Goal: Check status

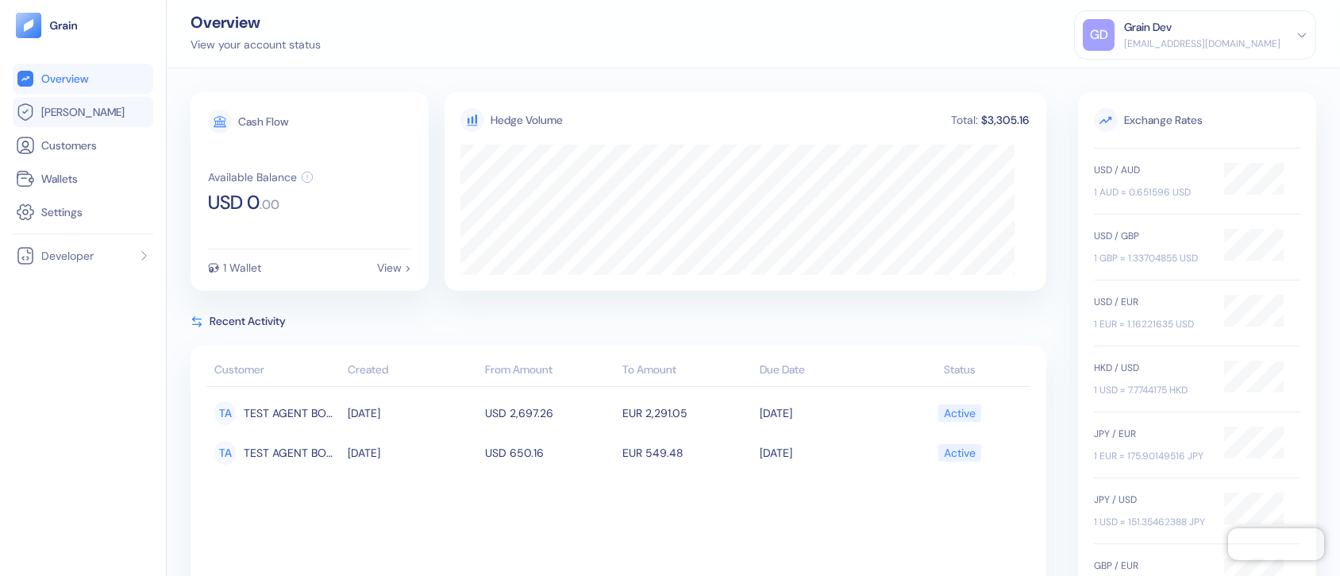
click at [102, 119] on link "[PERSON_NAME]" at bounding box center [83, 111] width 134 height 19
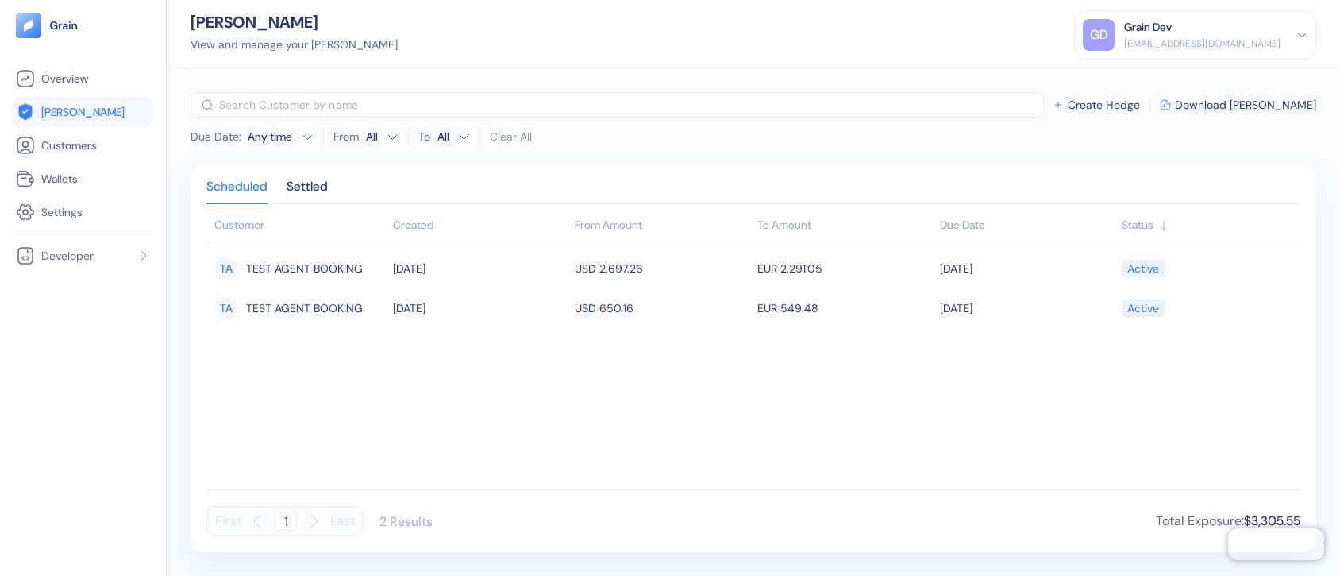
click at [305, 445] on tbody "TA TEST AGENT BOOKING [DATE] USD 2,697.26 EUR 2,291.05 [DATE] Active TA TEST AG…" at bounding box center [753, 362] width 1094 height 241
click at [275, 366] on tbody "TA TEST AGENT BOOKING [DATE] USD 2,697.26 EUR 2,291.05 [DATE] Active TA TEST AG…" at bounding box center [753, 362] width 1094 height 241
click at [326, 199] on div "Settled" at bounding box center [307, 192] width 41 height 22
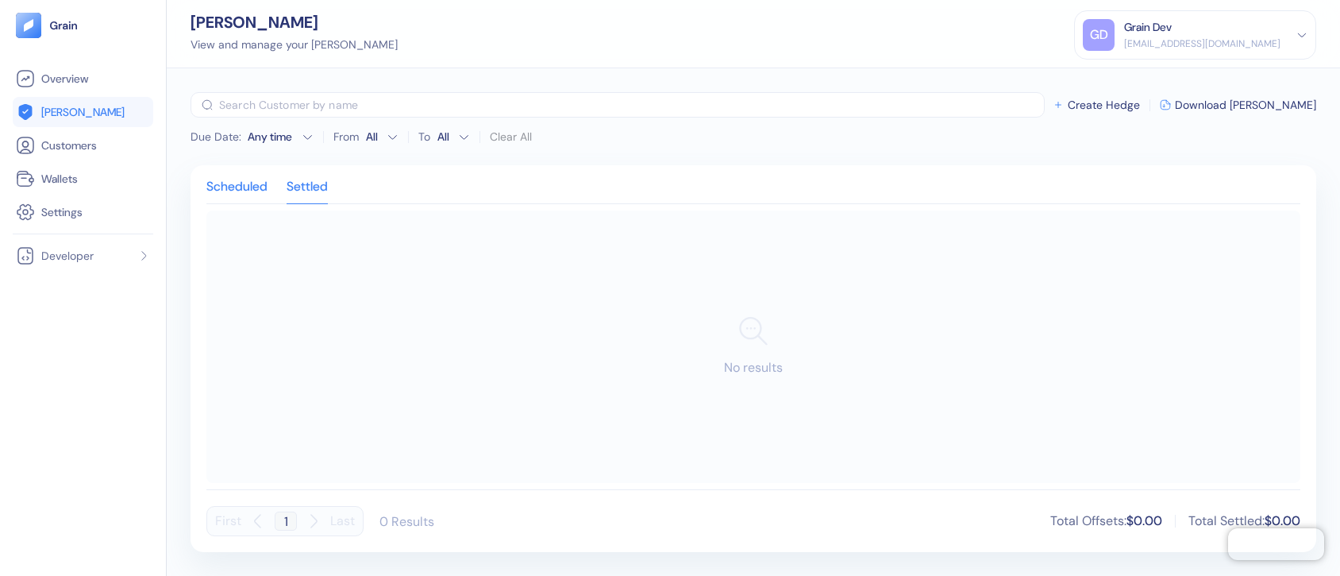
click at [236, 189] on div "Scheduled" at bounding box center [236, 192] width 61 height 22
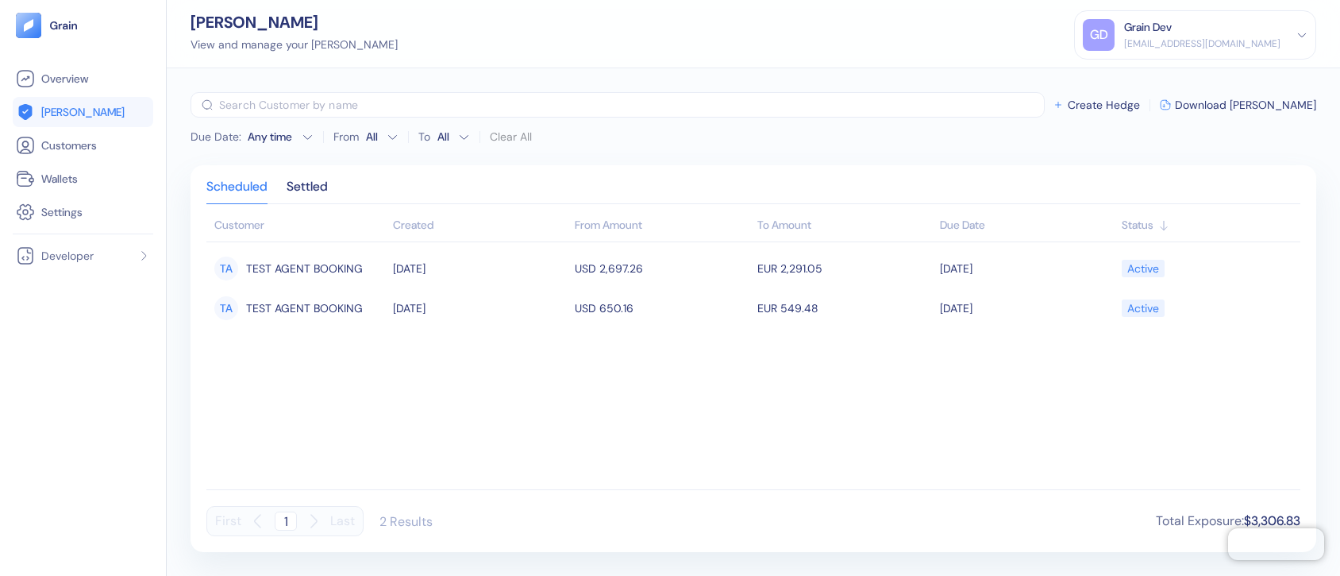
click at [1093, 26] on div "GD Grain Dev [EMAIL_ADDRESS][DOMAIN_NAME]" at bounding box center [1182, 35] width 198 height 32
